Goal: Information Seeking & Learning: Learn about a topic

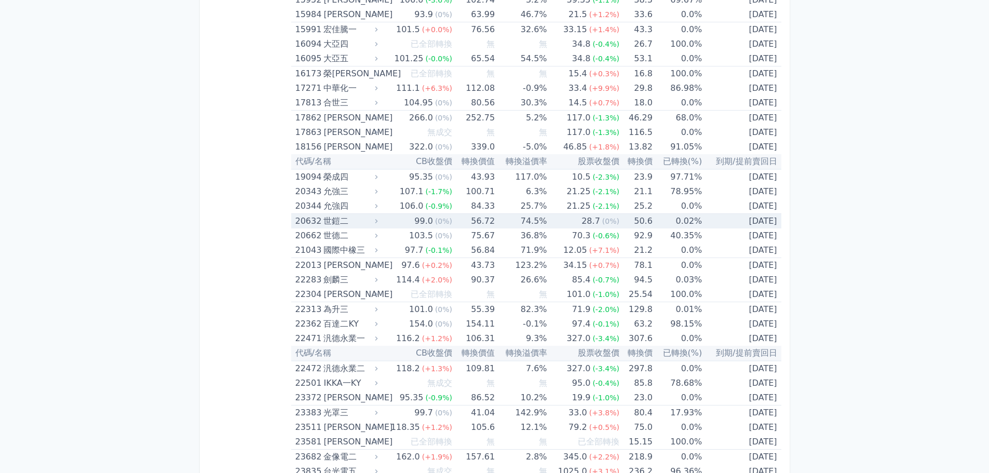
scroll to position [4442, 0]
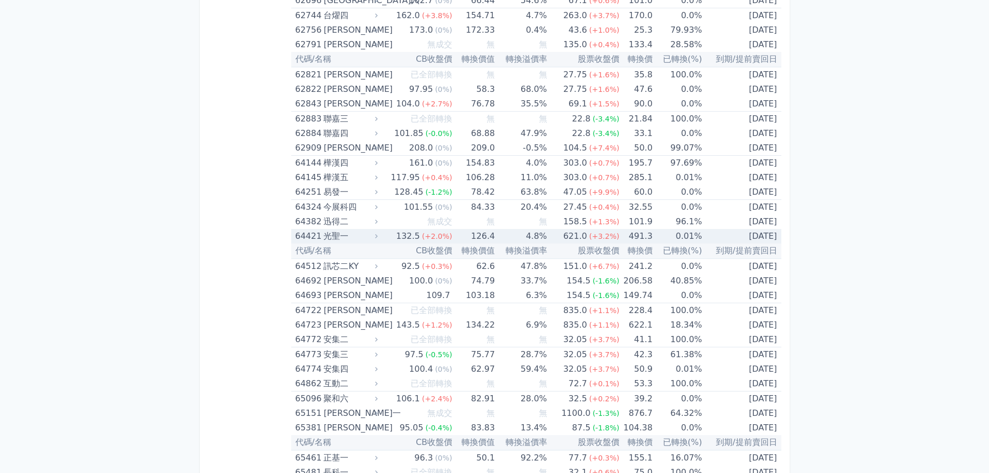
click at [461, 235] on td "126.4" at bounding box center [473, 236] width 43 height 15
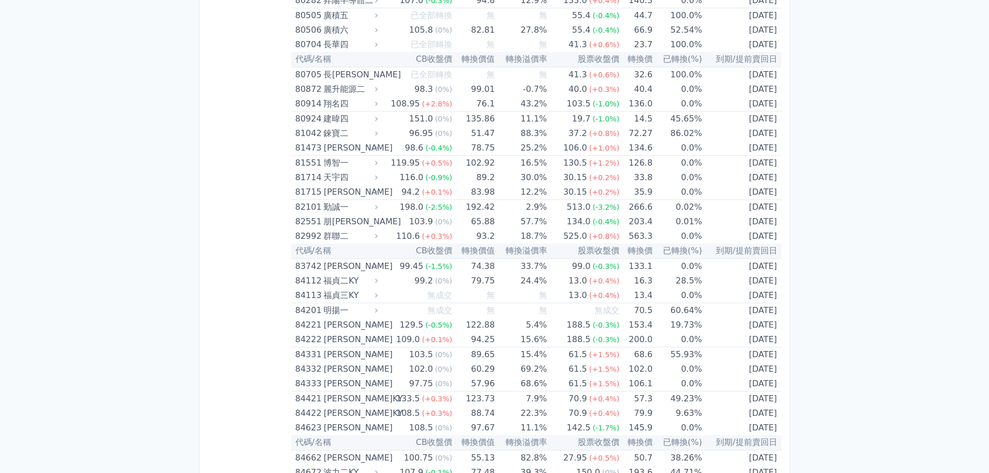
scroll to position [2438, 0]
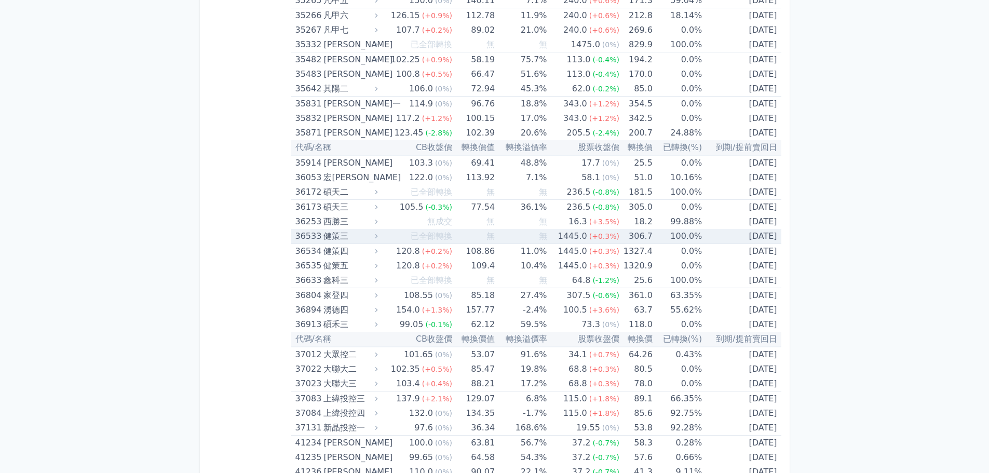
click at [493, 230] on td "無" at bounding box center [473, 236] width 43 height 15
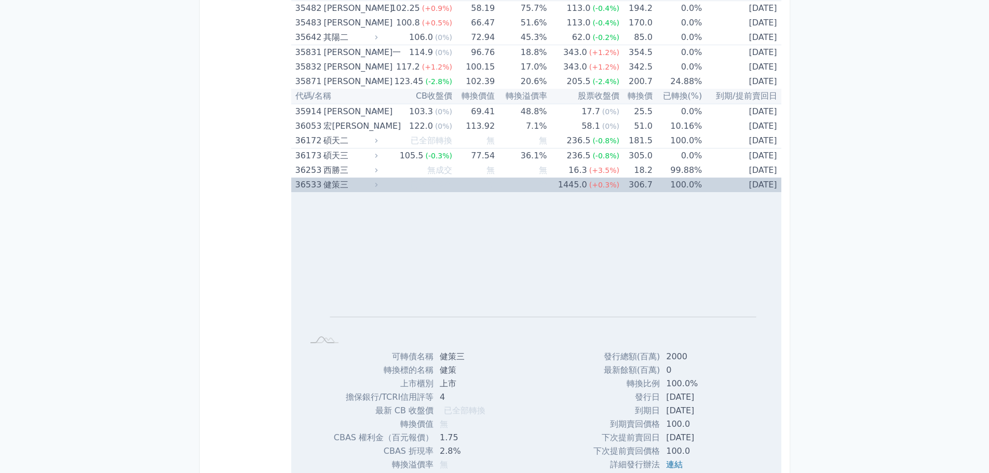
scroll to position [2490, 0]
click at [492, 179] on span "無" at bounding box center [491, 184] width 8 height 10
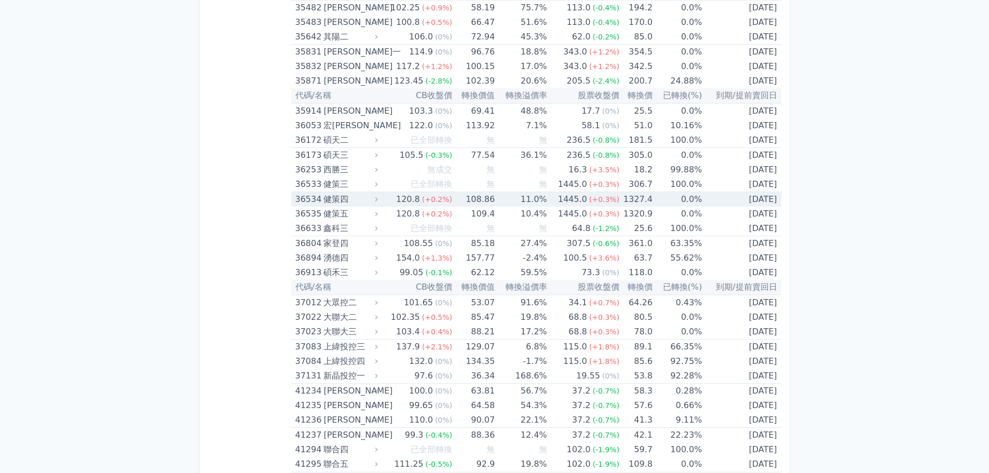
click at [488, 197] on td "108.86" at bounding box center [473, 199] width 43 height 15
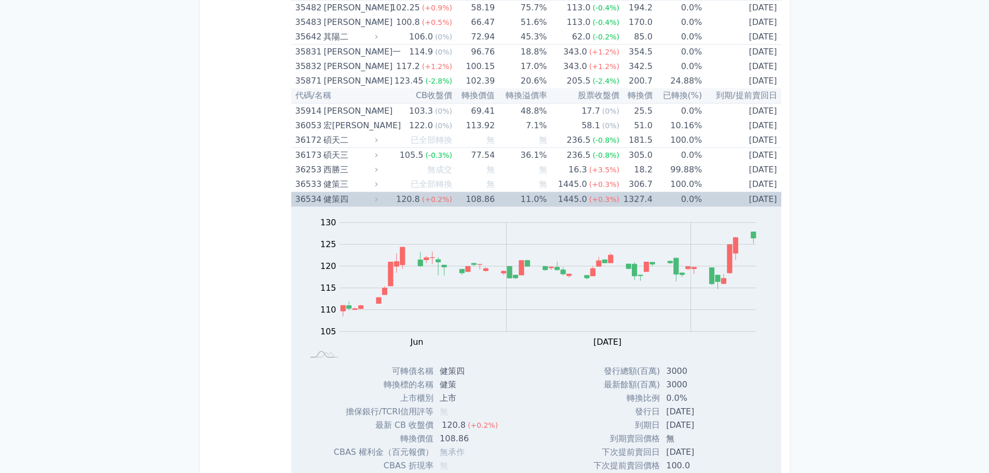
click at [493, 200] on td "108.86" at bounding box center [473, 199] width 43 height 15
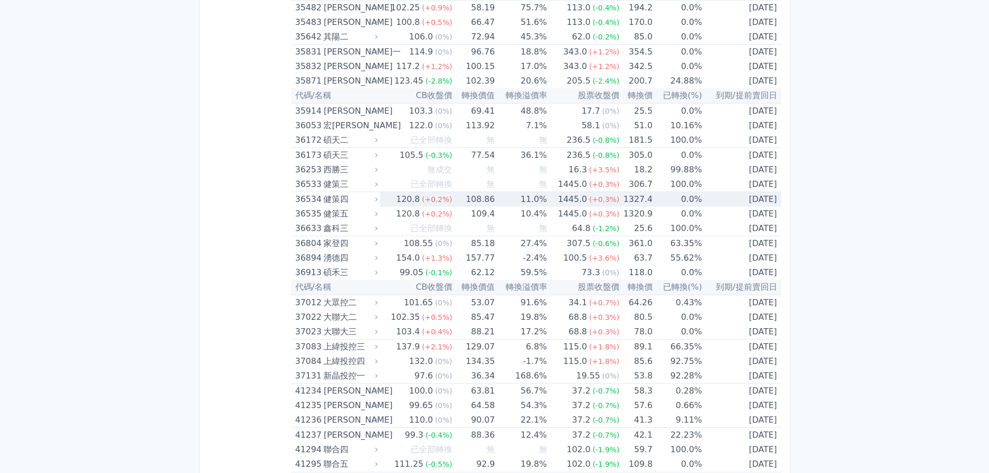
click at [493, 200] on td "108.86" at bounding box center [473, 199] width 43 height 15
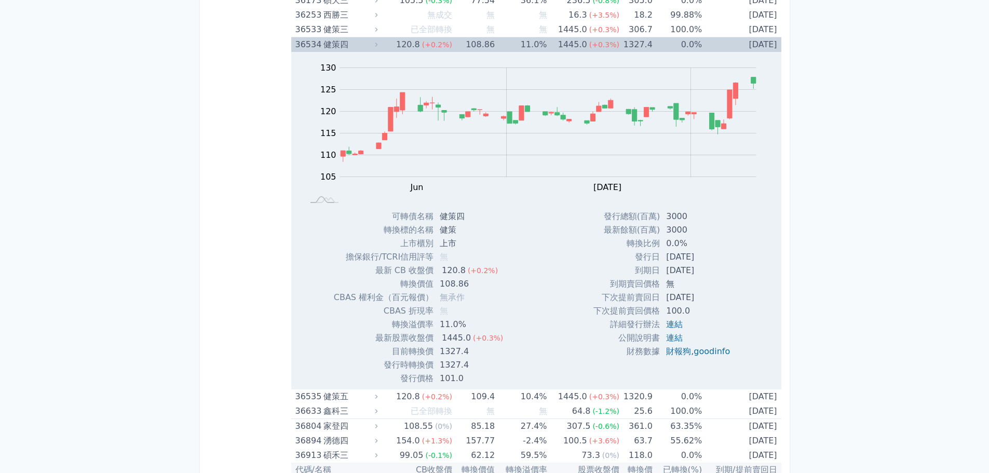
scroll to position [2646, 0]
click at [489, 38] on td "108.86" at bounding box center [473, 43] width 43 height 15
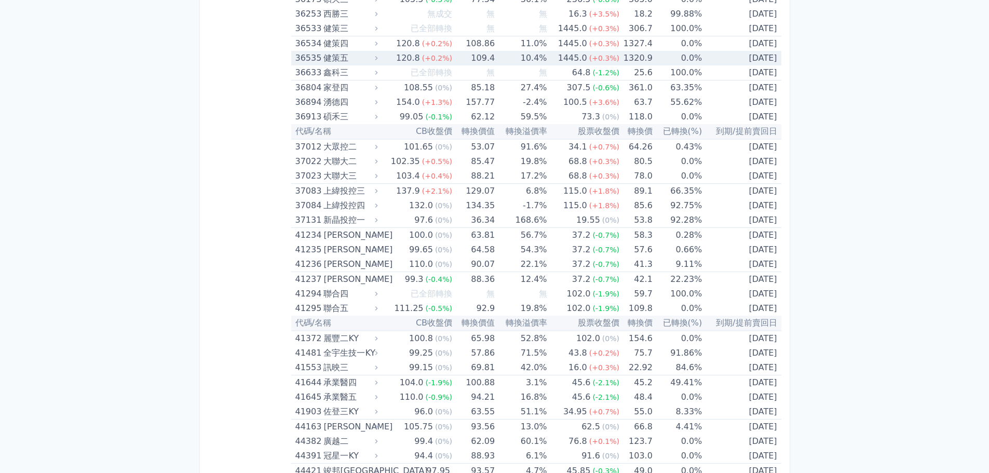
click at [471, 64] on td "109.4" at bounding box center [473, 58] width 43 height 15
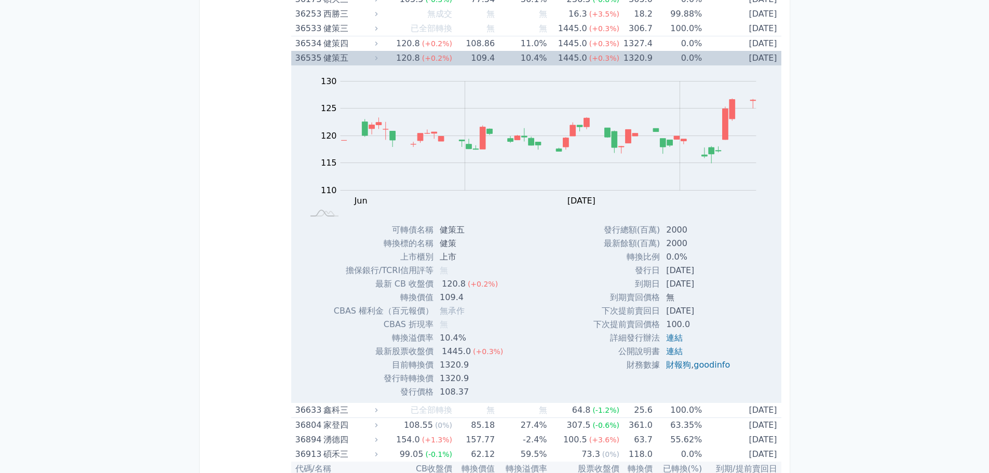
click at [487, 55] on td "109.4" at bounding box center [473, 58] width 43 height 15
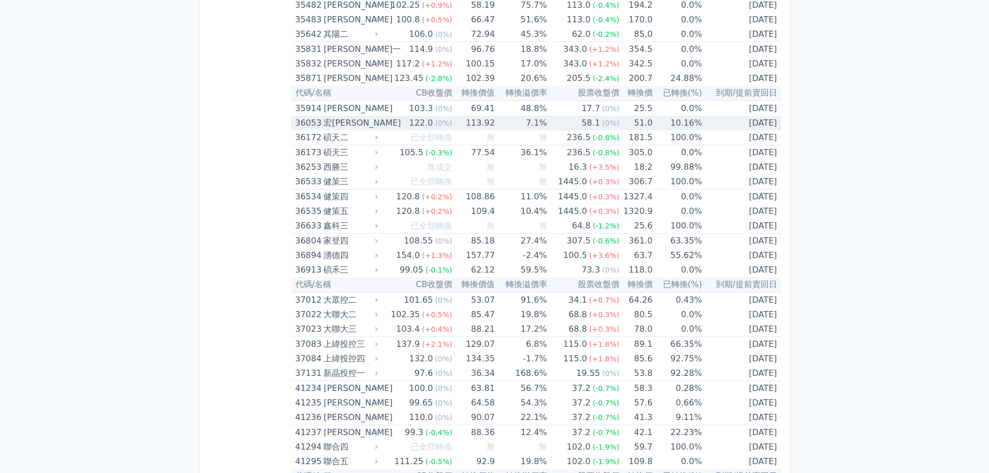
scroll to position [2490, 0]
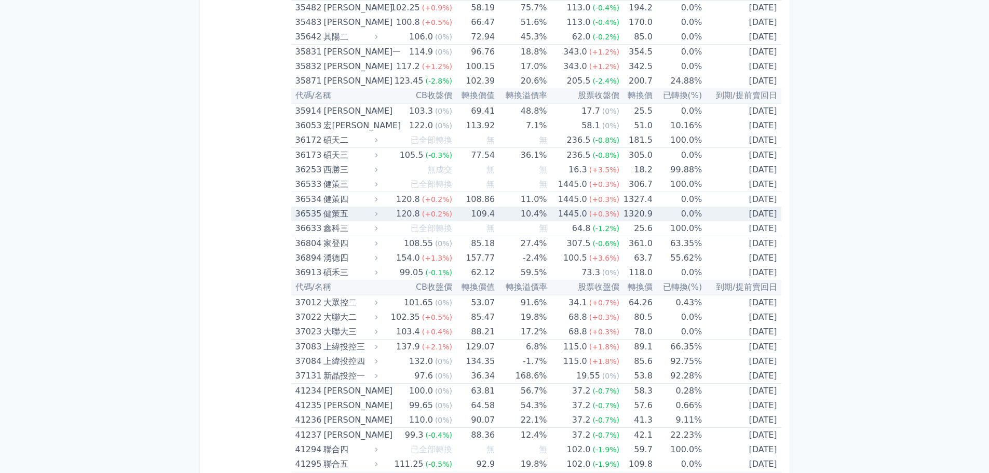
click at [454, 214] on td "109.4" at bounding box center [473, 214] width 43 height 15
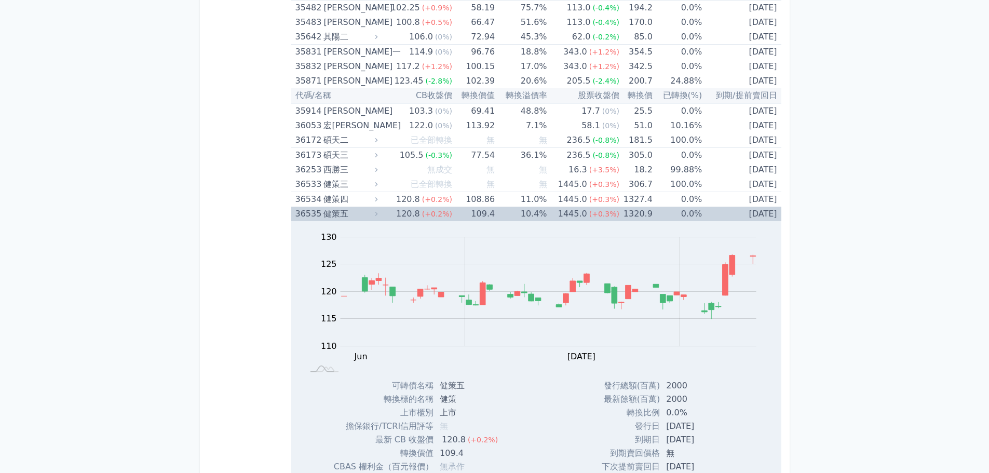
click at [448, 215] on span "(+0.2%)" at bounding box center [437, 214] width 30 height 8
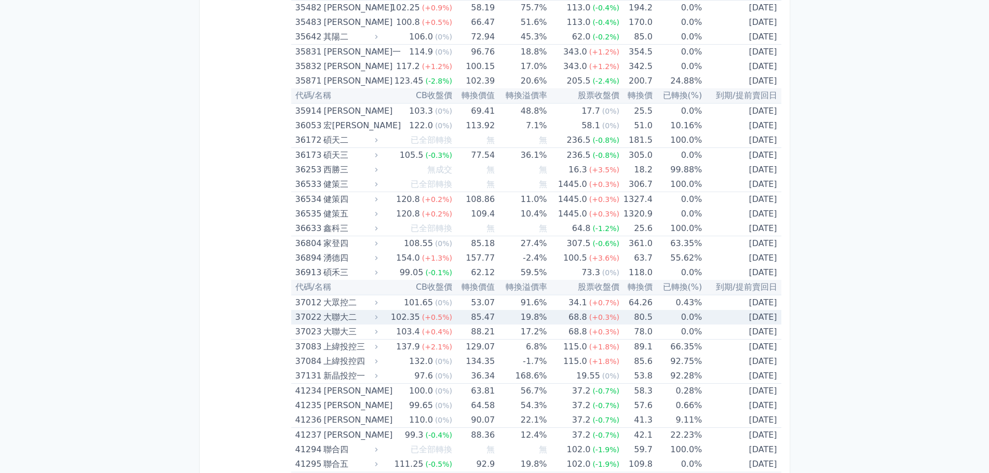
click at [450, 313] on span "(+0.5%)" at bounding box center [437, 317] width 30 height 8
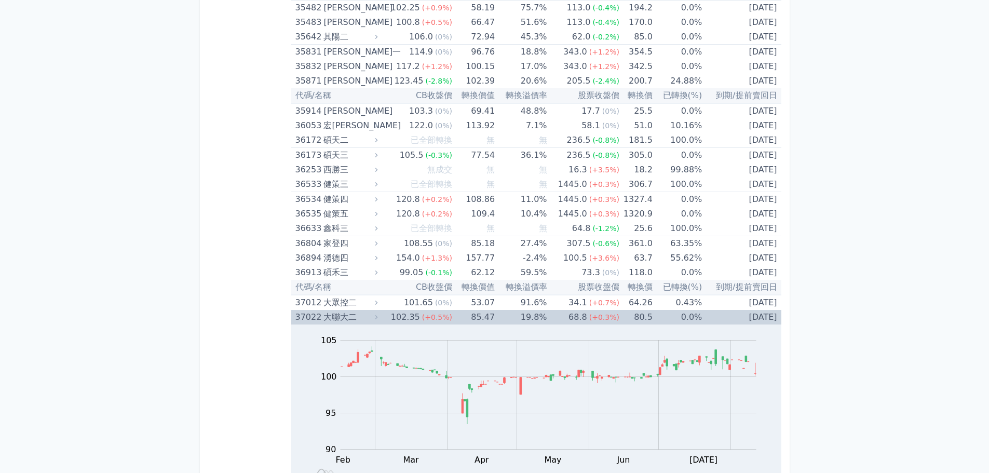
click at [450, 313] on span "(+0.5%)" at bounding box center [437, 317] width 30 height 8
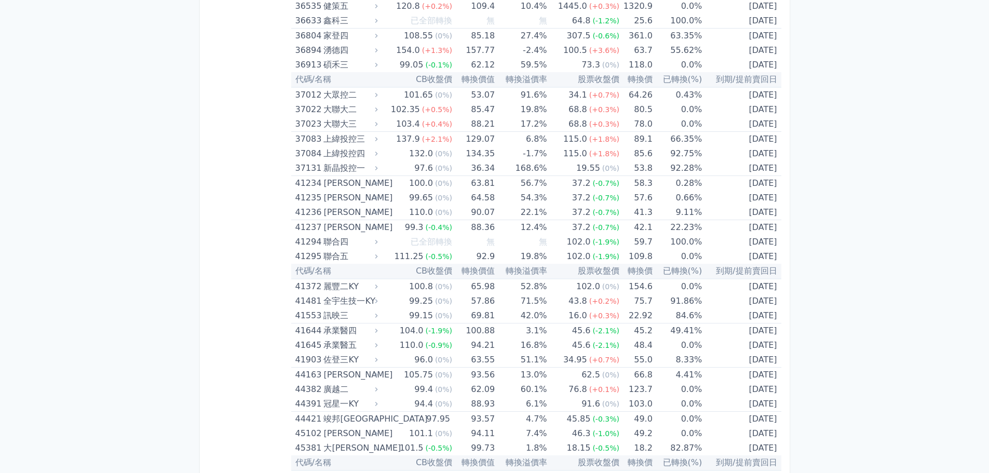
scroll to position [935, 0]
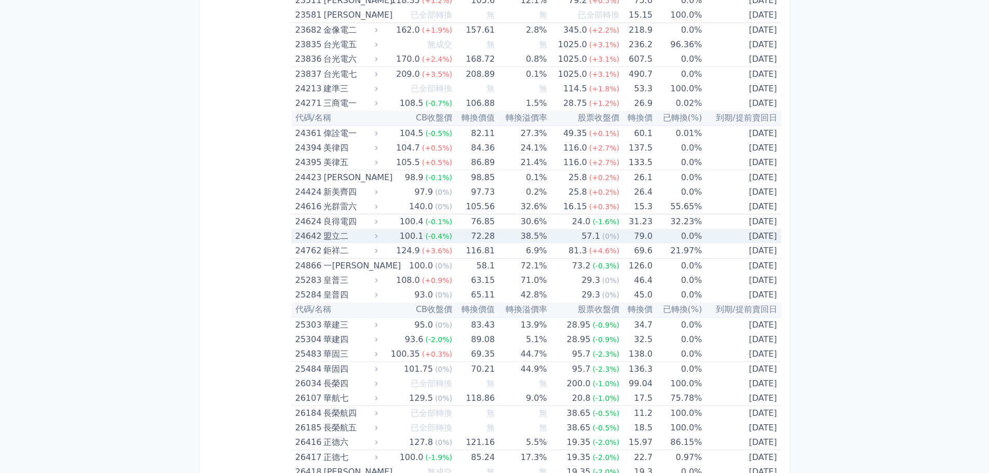
click at [548, 236] on td "57.1 (0%)" at bounding box center [583, 236] width 72 height 15
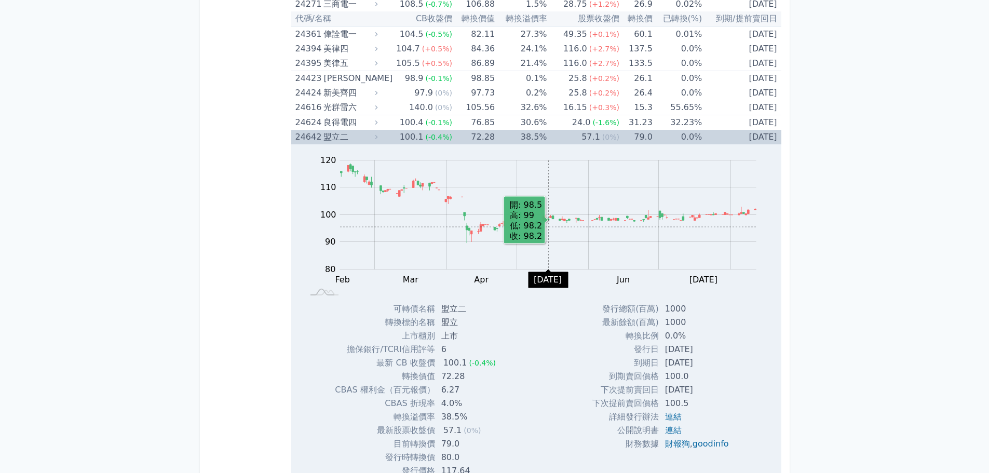
scroll to position [1039, 0]
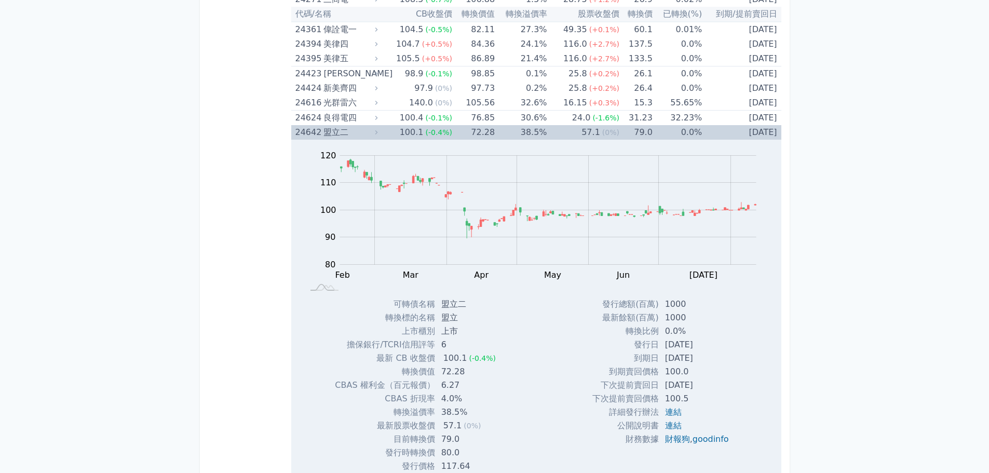
click at [707, 130] on td "[DATE]" at bounding box center [741, 132] width 79 height 15
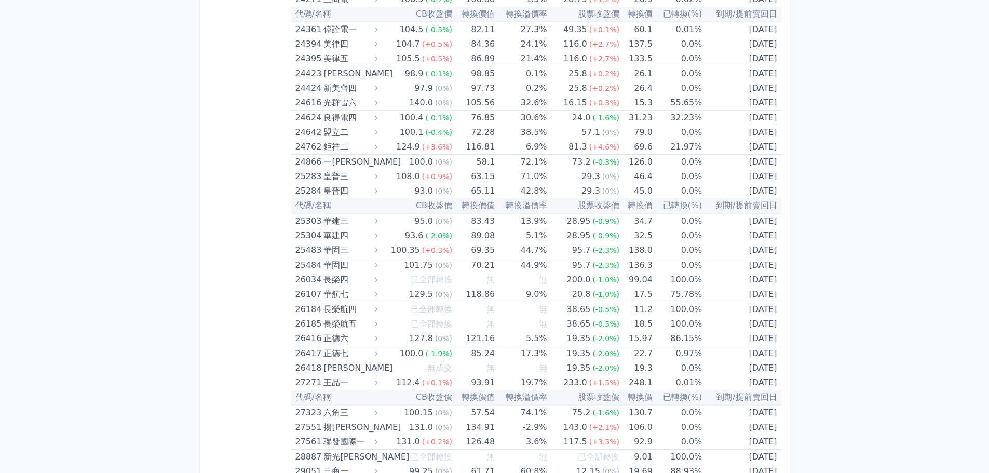
scroll to position [168, 0]
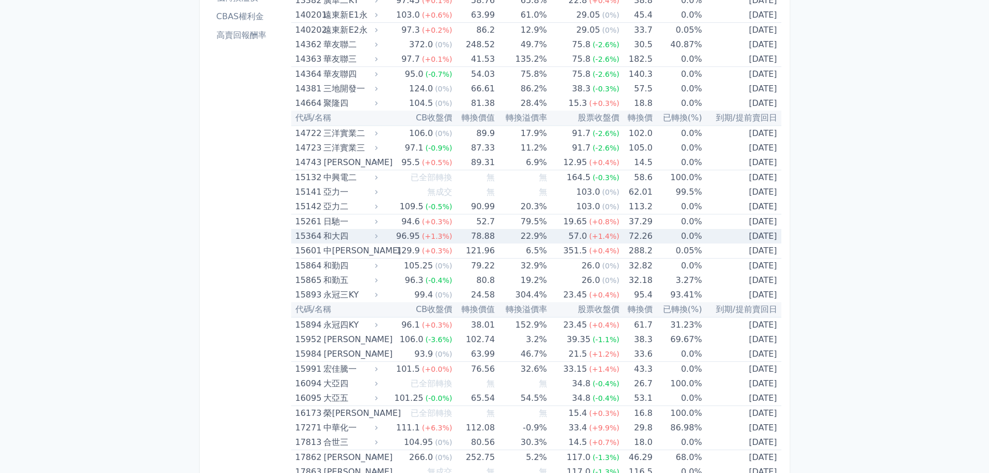
click at [490, 235] on td "78.88" at bounding box center [473, 236] width 43 height 15
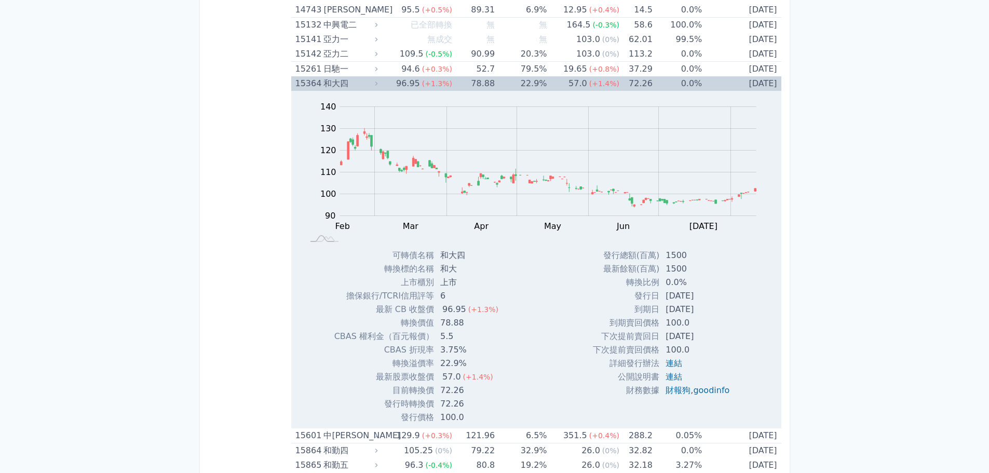
scroll to position [324, 0]
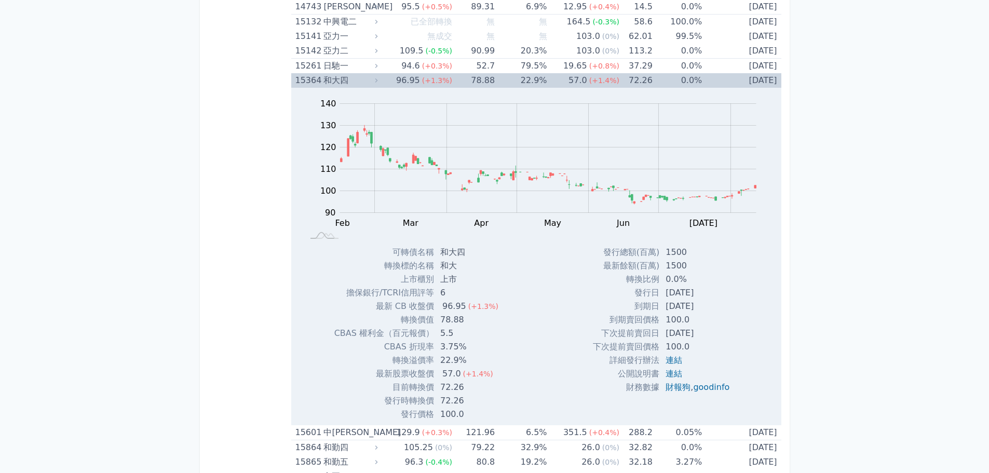
click at [597, 83] on span "(+1.4%)" at bounding box center [604, 80] width 30 height 8
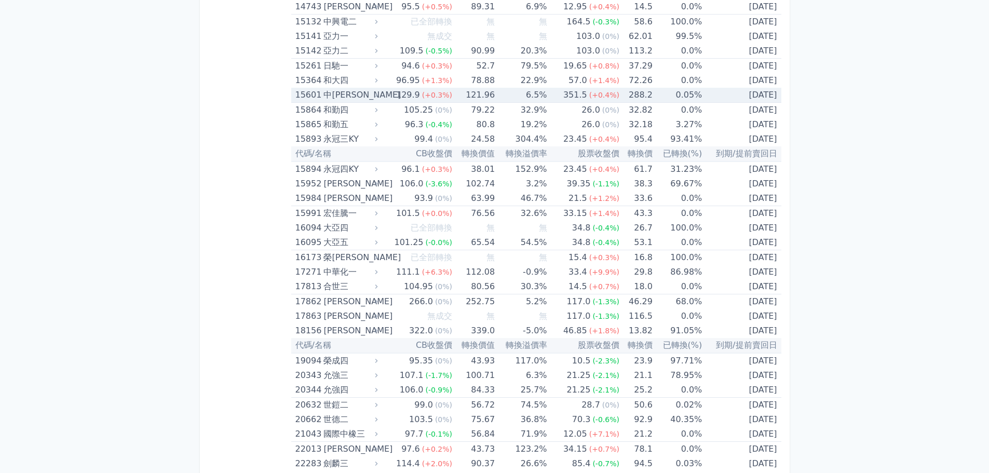
click at [540, 98] on td "6.5%" at bounding box center [521, 95] width 52 height 15
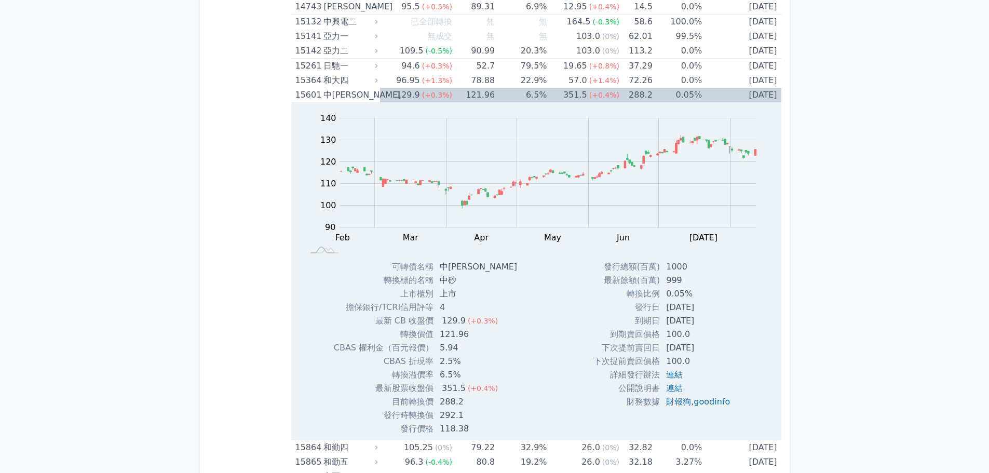
scroll to position [6031, 0]
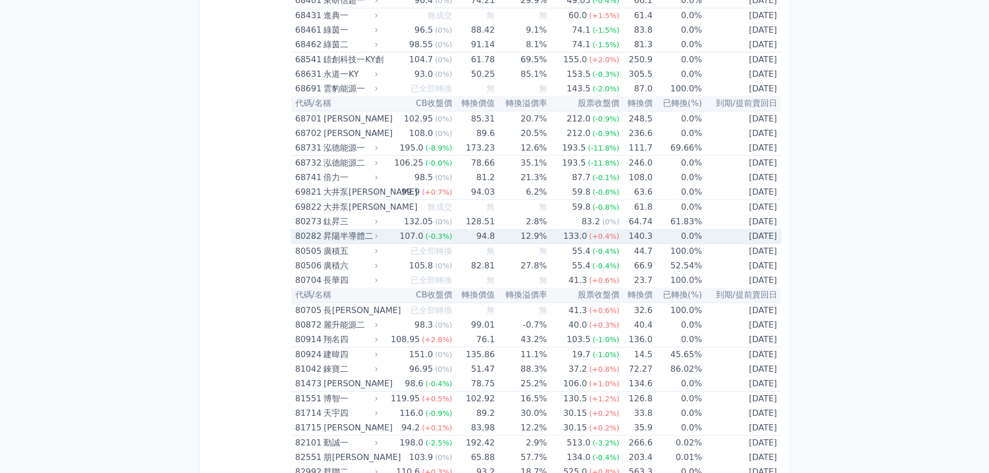
click at [613, 242] on div "(+0.4%)" at bounding box center [604, 236] width 30 height 15
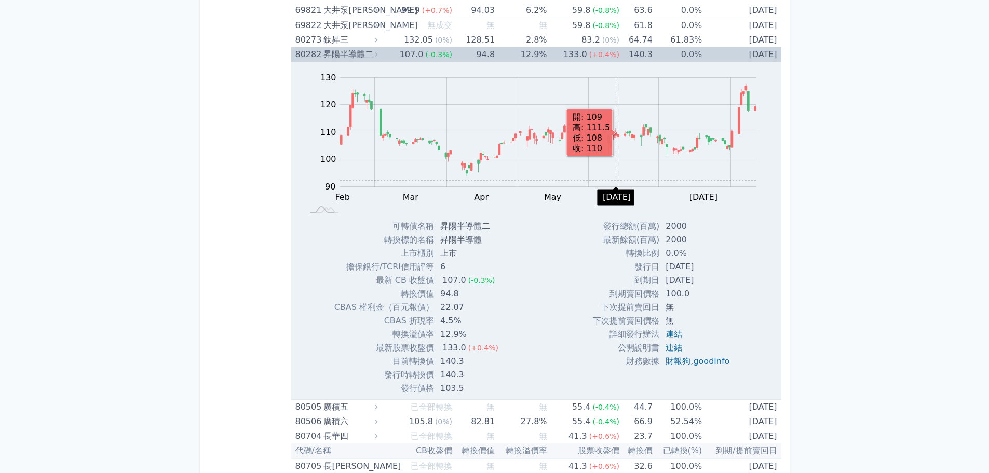
scroll to position [6239, 0]
